Goal: Information Seeking & Learning: Check status

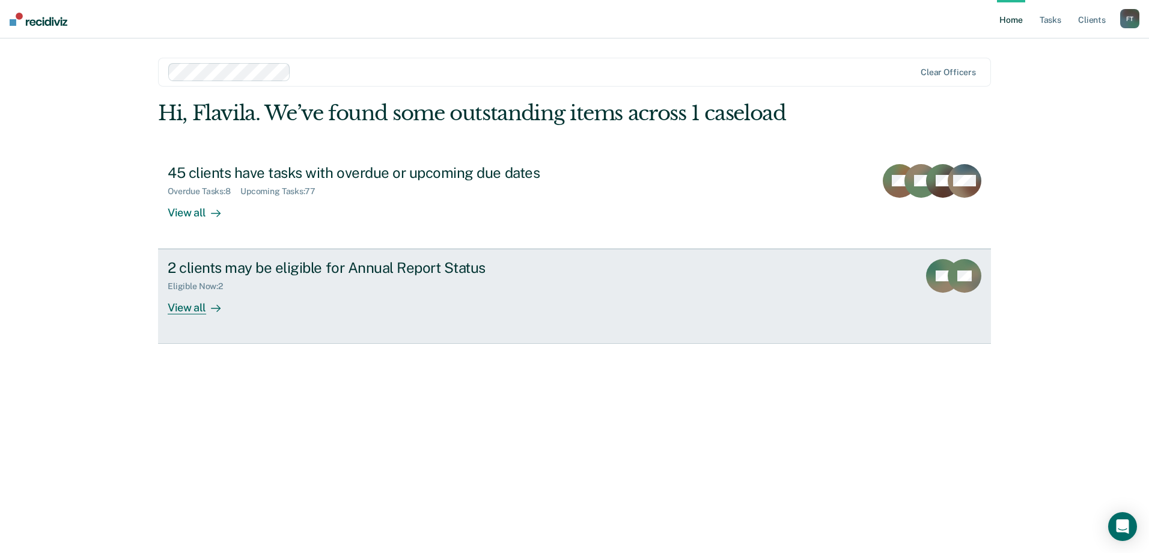
click at [206, 308] on div at bounding box center [213, 308] width 14 height 14
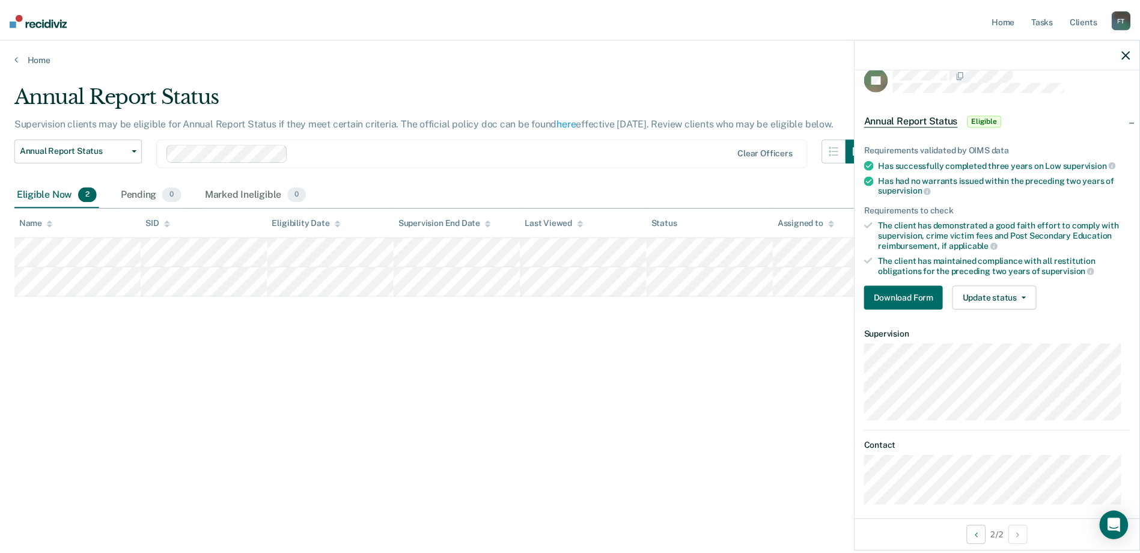
scroll to position [26, 0]
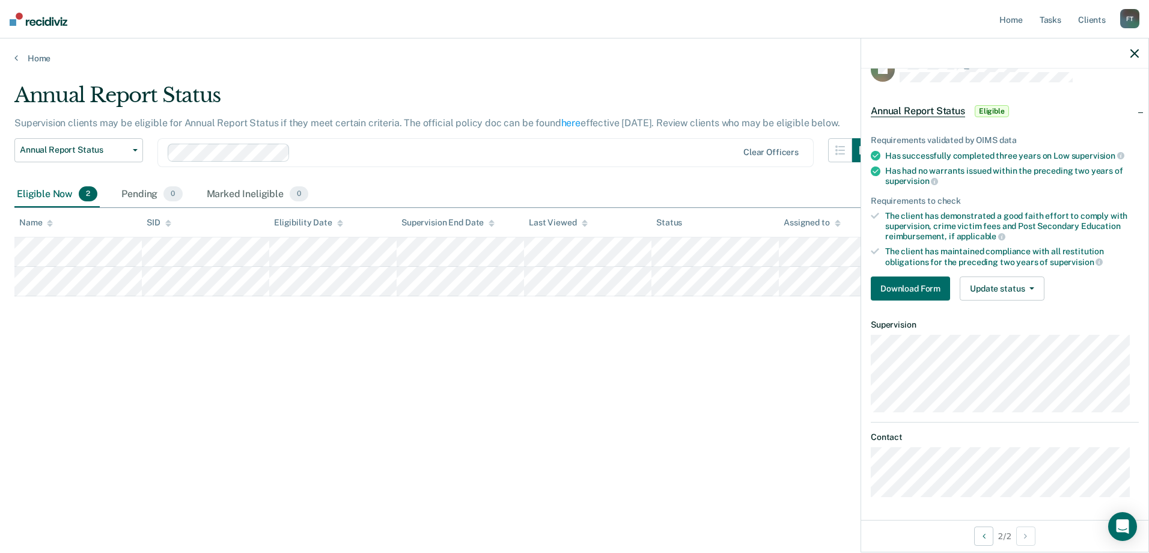
click at [1140, 55] on div at bounding box center [1004, 53] width 287 height 30
click at [1133, 55] on icon "button" at bounding box center [1134, 53] width 8 height 8
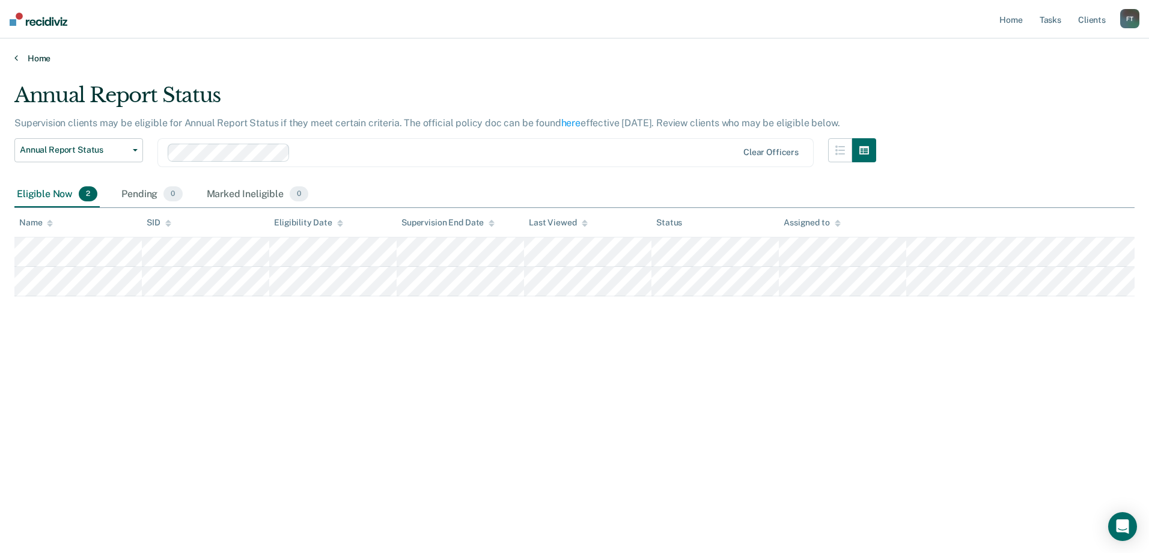
click at [35, 61] on link "Home" at bounding box center [574, 58] width 1120 height 11
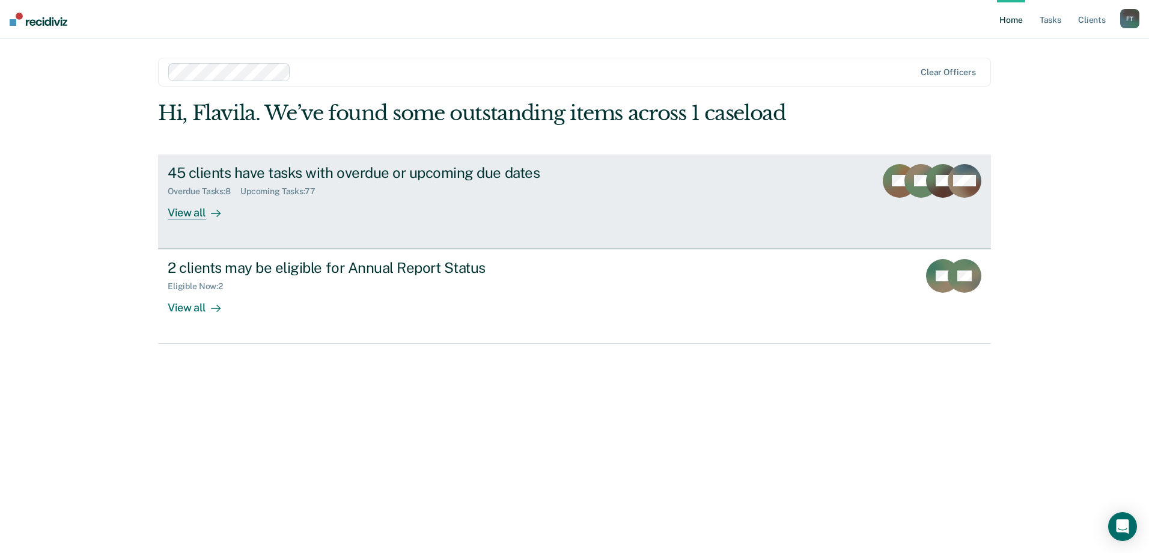
click at [237, 181] on div "Overdue Tasks : 8 Upcoming Tasks : 77" at bounding box center [379, 188] width 422 height 15
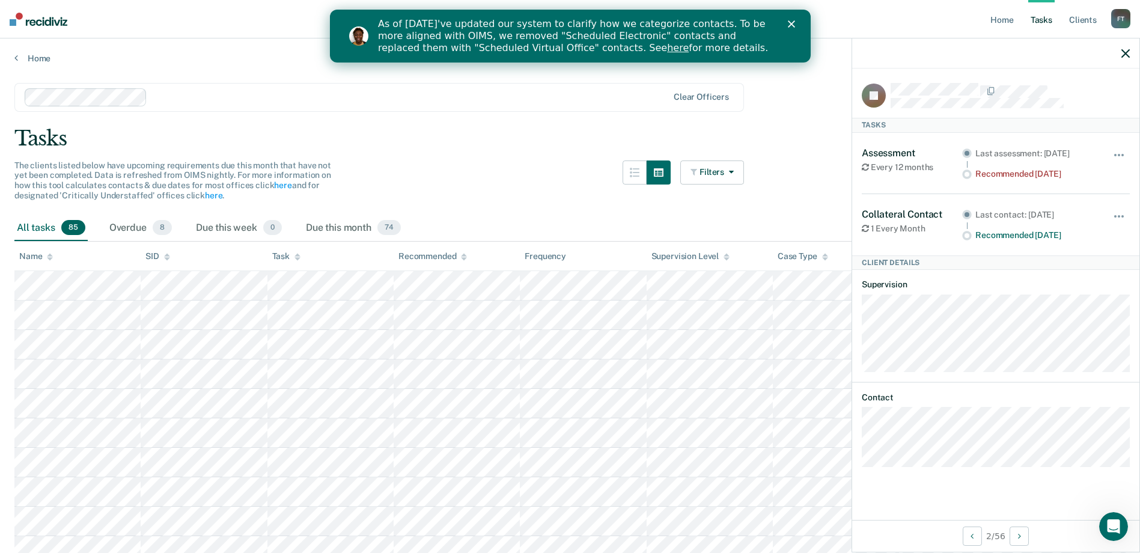
click at [747, 233] on div "All tasks 85 Overdue 8 Due this week 0 Due this month 74" at bounding box center [569, 228] width 1111 height 26
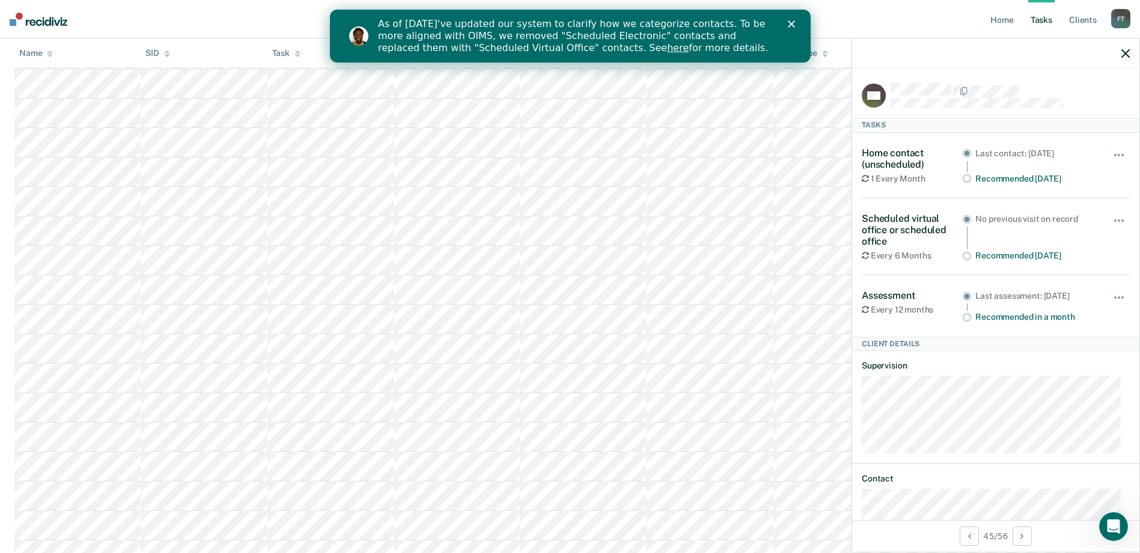
scroll to position [1668, 0]
click at [789, 22] on polygon "Close" at bounding box center [790, 23] width 7 height 7
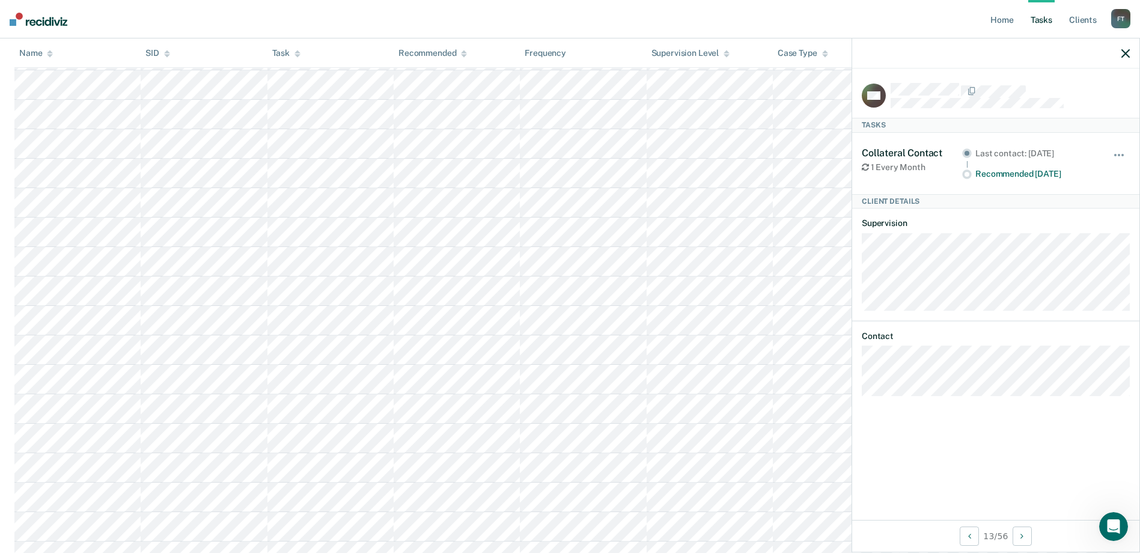
scroll to position [2269, 0]
